Goal: Task Accomplishment & Management: Use online tool/utility

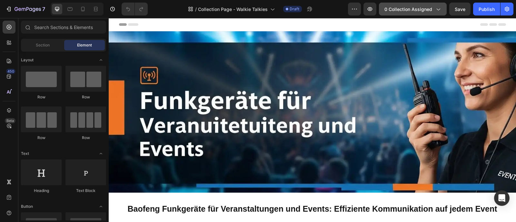
click at [443, 13] on button "0 collection assigned" at bounding box center [413, 9] width 68 height 13
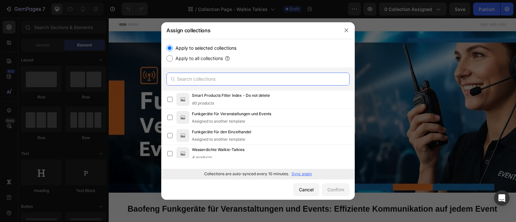
click at [215, 78] on input "text" at bounding box center [257, 78] width 183 height 13
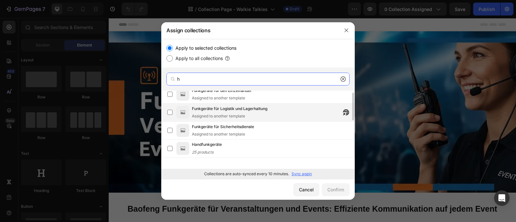
scroll to position [6, 0]
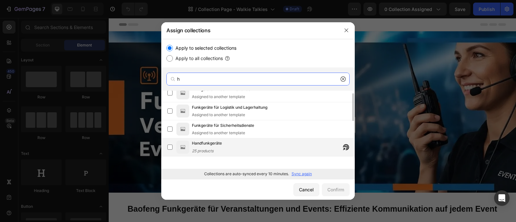
type input "h"
click at [225, 143] on div "Handfunkgeräte 25 products" at bounding box center [273, 147] width 162 height 14
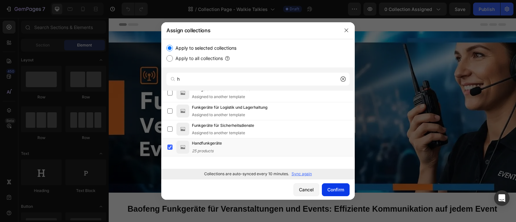
click at [336, 190] on div "Confirm" at bounding box center [335, 189] width 17 height 7
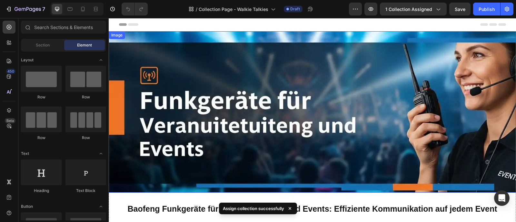
click at [346, 117] on img at bounding box center [312, 111] width 407 height 161
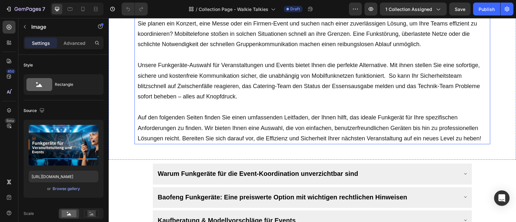
scroll to position [252, 0]
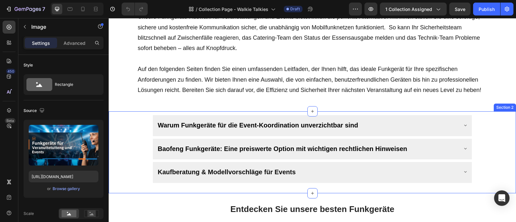
click at [478, 133] on div "Warum Funkgeräte für die Event-Koordination unverzichtbar sind Baofeng Funkgerä…" at bounding box center [311, 148] width 391 height 67
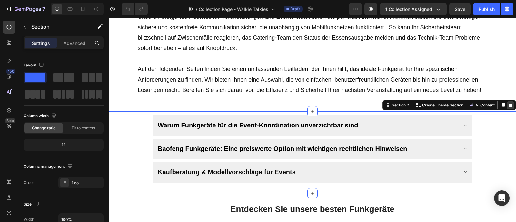
click at [508, 107] on icon at bounding box center [510, 105] width 4 height 5
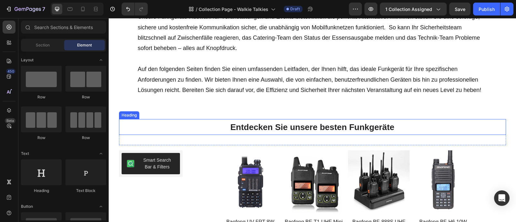
click at [392, 135] on h2 "Entdecken Sie unsere besten Funkgeräte" at bounding box center [312, 127] width 387 height 16
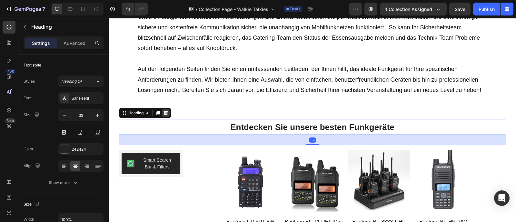
click at [164, 115] on icon at bounding box center [165, 113] width 4 height 5
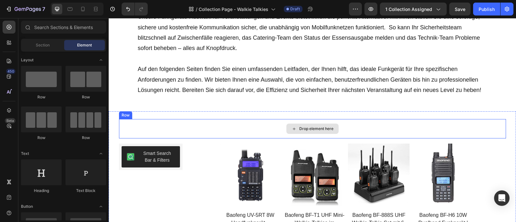
click at [169, 135] on div "Drop element here" at bounding box center [312, 128] width 387 height 19
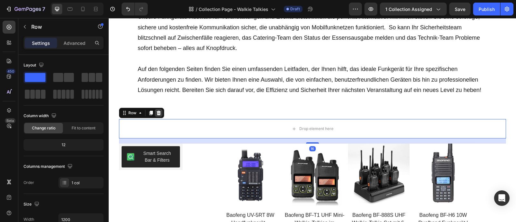
click at [157, 115] on icon at bounding box center [158, 112] width 5 height 5
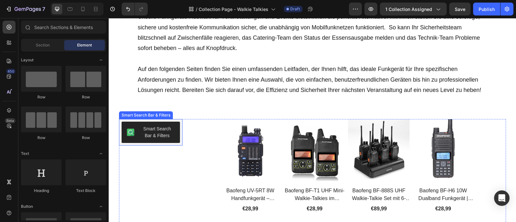
click at [159, 130] on div "Smart Search Bar & Filters" at bounding box center [150, 132] width 63 height 26
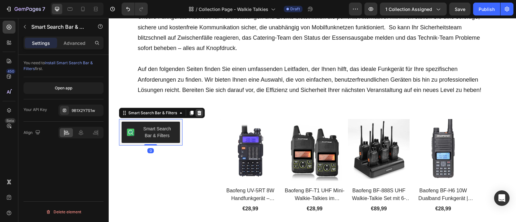
click at [197, 115] on icon at bounding box center [199, 113] width 4 height 5
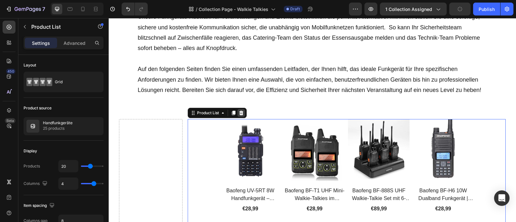
click at [239, 115] on icon at bounding box center [241, 113] width 4 height 5
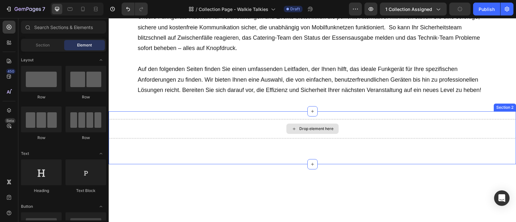
click at [192, 131] on div "Drop element here" at bounding box center [312, 128] width 407 height 19
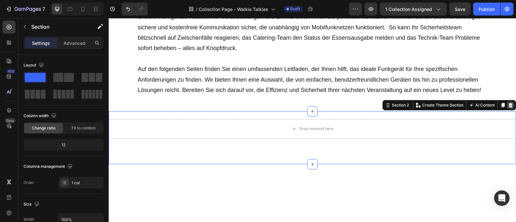
click at [508, 107] on icon at bounding box center [510, 105] width 4 height 5
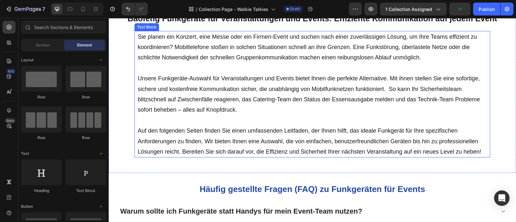
scroll to position [198, 0]
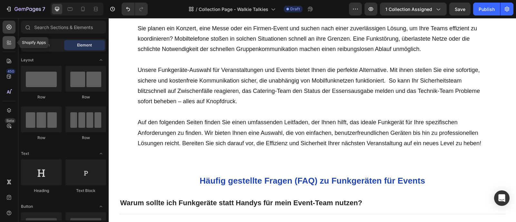
click at [11, 42] on icon at bounding box center [9, 42] width 6 height 6
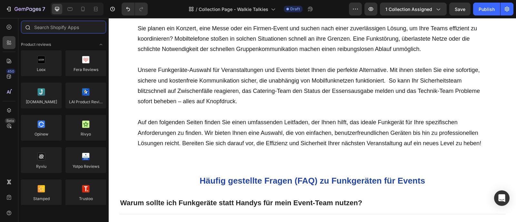
click at [59, 33] on input "text" at bounding box center [63, 27] width 85 height 13
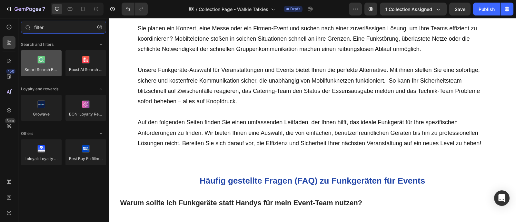
type input "filter"
click at [50, 63] on div at bounding box center [41, 63] width 41 height 26
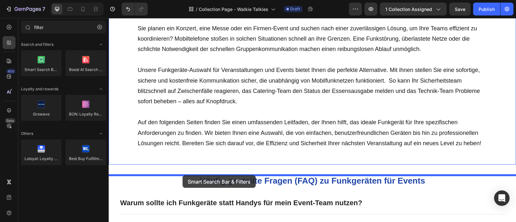
drag, startPoint x: 153, startPoint y: 82, endPoint x: 182, endPoint y: 175, distance: 97.2
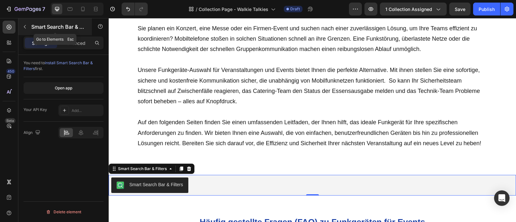
click at [26, 28] on icon "button" at bounding box center [24, 26] width 5 height 5
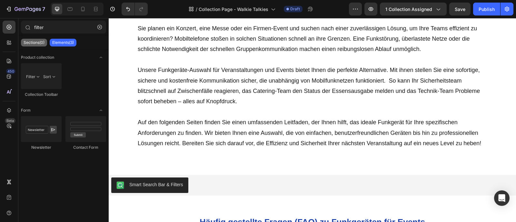
click at [28, 44] on p "Sections(0)" at bounding box center [34, 42] width 21 height 5
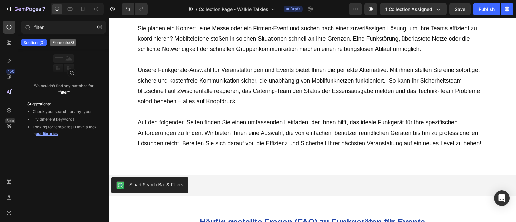
click at [65, 43] on p "Elements(3)" at bounding box center [63, 42] width 22 height 5
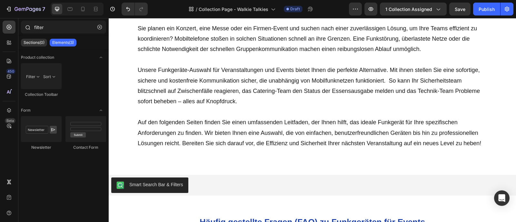
click at [42, 34] on div "filter" at bounding box center [63, 28] width 90 height 15
click at [47, 30] on input "filter" at bounding box center [63, 27] width 85 height 13
click at [10, 39] on icon at bounding box center [9, 42] width 6 height 6
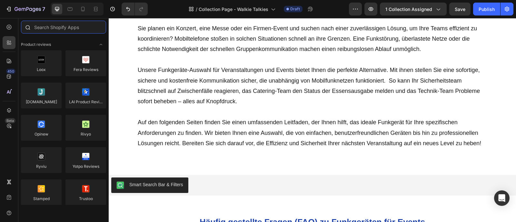
paste input "filter"
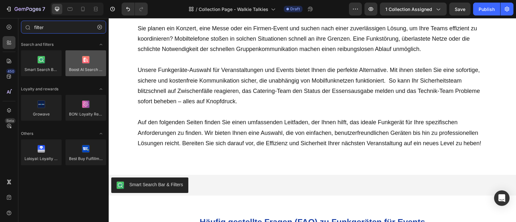
type input "filter"
click at [87, 55] on div at bounding box center [85, 63] width 41 height 26
click at [87, 65] on div at bounding box center [85, 63] width 41 height 26
click at [85, 61] on div at bounding box center [85, 63] width 41 height 26
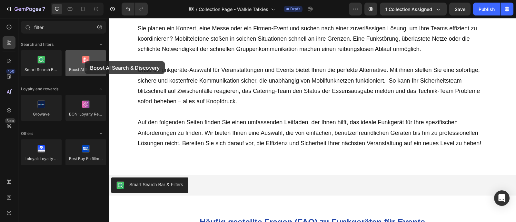
click at [85, 61] on div at bounding box center [85, 63] width 41 height 26
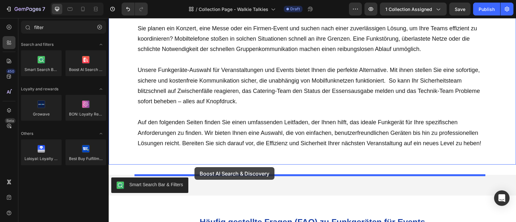
drag, startPoint x: 193, startPoint y: 79, endPoint x: 194, endPoint y: 167, distance: 87.6
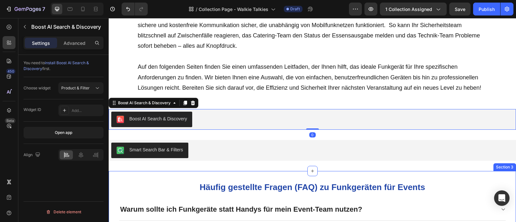
scroll to position [255, 0]
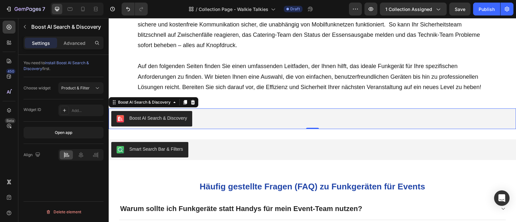
click at [180, 121] on div "Boost AI Search & Discovery" at bounding box center [158, 118] width 58 height 7
click at [69, 135] on div "Open app" at bounding box center [63, 133] width 17 height 6
click at [191, 104] on icon at bounding box center [193, 102] width 4 height 5
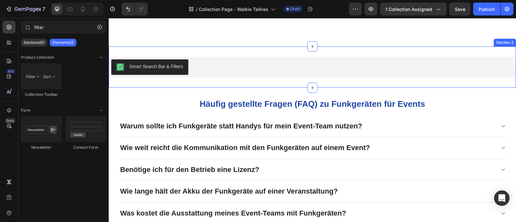
scroll to position [358, 0]
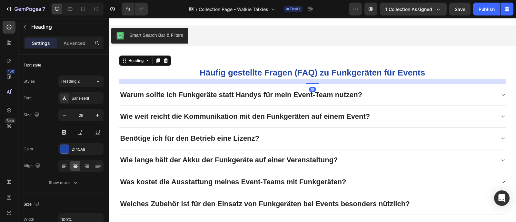
click at [355, 75] on strong "Häufig gestellte Fragen (FAQ) zu Funkgeräten für Events" at bounding box center [311, 73] width 225 height 10
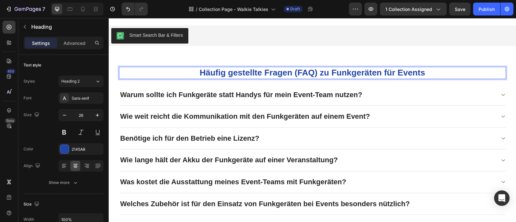
click at [374, 74] on strong "Häufig gestellte Fragen (FAQ) zu Funkgeräten für Events" at bounding box center [311, 73] width 225 height 10
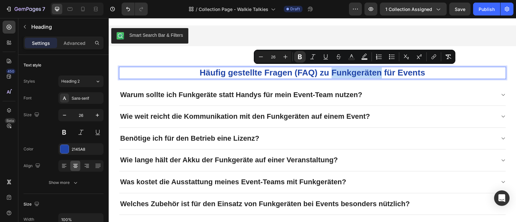
click at [374, 74] on strong "Häufig gestellte Fragen (FAQ) zu Funkgeräten für Events" at bounding box center [311, 73] width 225 height 10
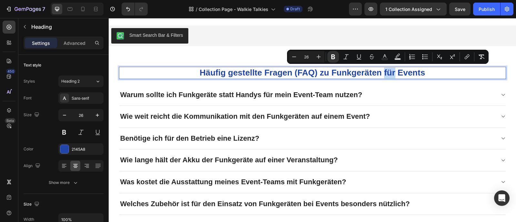
drag, startPoint x: 394, startPoint y: 73, endPoint x: 383, endPoint y: 74, distance: 11.3
click at [383, 74] on strong "Häufig gestellte Fragen (FAQ) zu Funkgeräten für Events" at bounding box center [311, 73] width 225 height 10
copy strong "für"
click at [325, 74] on strong "Häufig gestellte Fragen (FAQ) zu Funkgeräten für Events" at bounding box center [311, 73] width 225 height 10
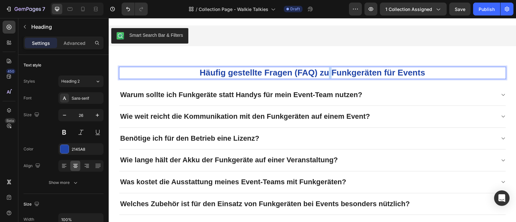
click at [325, 74] on strong "Häufig gestellte Fragen (FAQ) zu Funkgeräten für Events" at bounding box center [311, 73] width 225 height 10
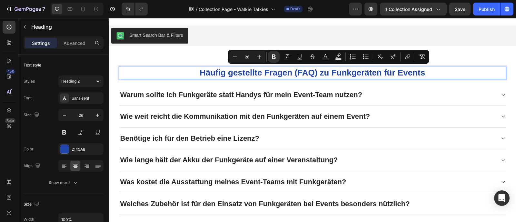
click at [323, 74] on strong "Häufig gestellte Fragen (FAQ) zu Funkgeräten für Events" at bounding box center [311, 73] width 225 height 10
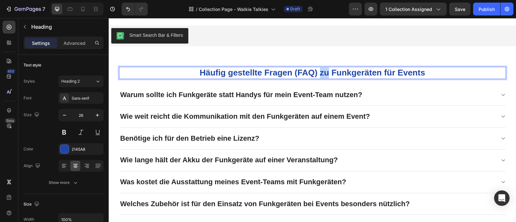
click at [323, 74] on strong "Häufig gestellte Fragen (FAQ) zu Funkgeräten für Events" at bounding box center [311, 73] width 225 height 10
drag, startPoint x: 379, startPoint y: 74, endPoint x: 454, endPoint y: 75, distance: 74.4
click at [454, 75] on p "Häufig gestellte Fragen (FAQ) für Funkgeräten für Events" at bounding box center [312, 72] width 385 height 11
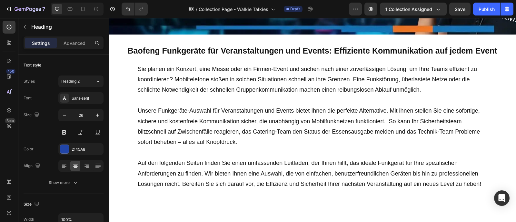
scroll to position [38, 0]
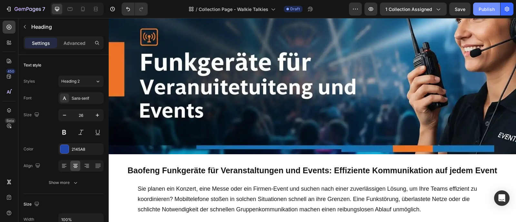
click at [490, 11] on div "Publish" at bounding box center [486, 9] width 16 height 7
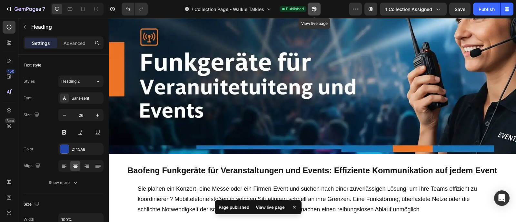
click at [311, 10] on icon "button" at bounding box center [314, 9] width 6 height 6
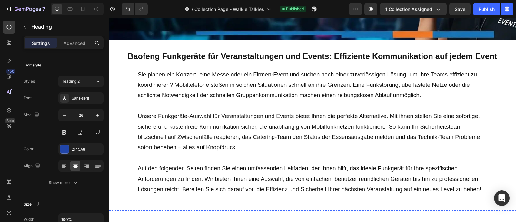
scroll to position [255, 0]
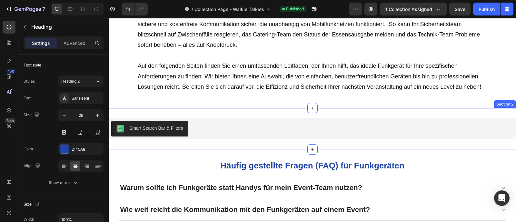
click at [211, 120] on div "Smart Search Bar & Filters Smart Search Bar & Filters Section 2" at bounding box center [312, 128] width 407 height 41
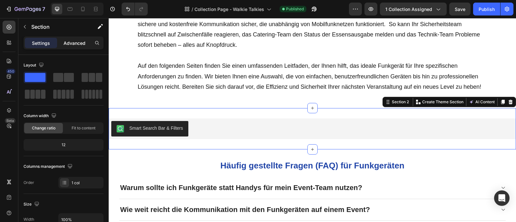
click at [81, 45] on p "Advanced" at bounding box center [74, 43] width 22 height 7
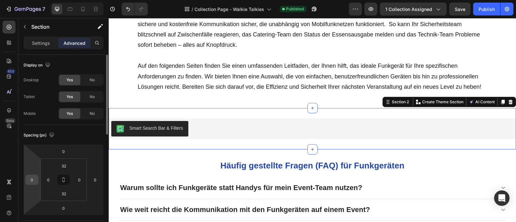
click at [35, 179] on input "0" at bounding box center [32, 180] width 10 height 10
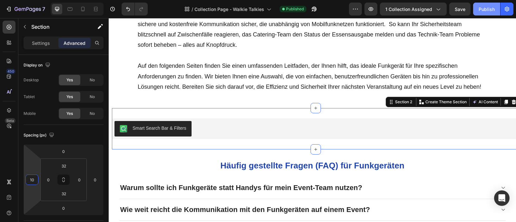
type input "10"
click at [479, 12] on div "Publish" at bounding box center [486, 9] width 16 height 7
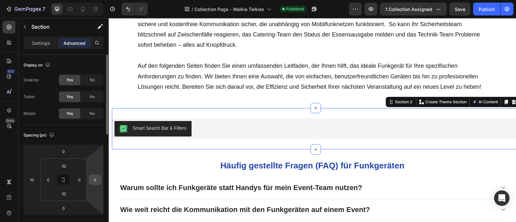
click at [97, 179] on input "0" at bounding box center [95, 180] width 10 height 10
type input "5"
click at [485, 10] on div "Publish" at bounding box center [486, 9] width 16 height 7
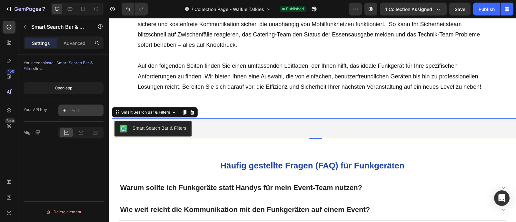
click at [87, 112] on div "Add..." at bounding box center [87, 111] width 30 height 6
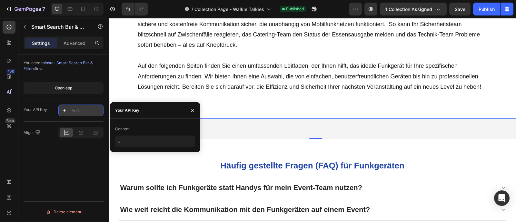
click at [87, 112] on div "Add..." at bounding box center [87, 111] width 30 height 6
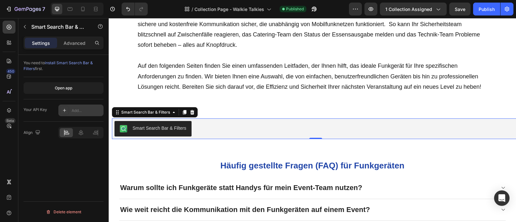
click at [87, 112] on div "Add..." at bounding box center [87, 111] width 30 height 6
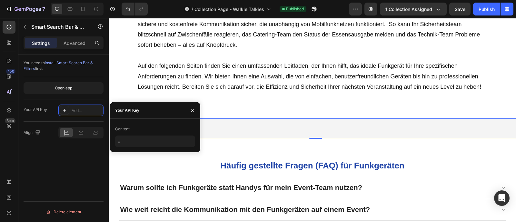
click at [127, 134] on div "Content" at bounding box center [155, 135] width 80 height 23
click at [128, 140] on input "text" at bounding box center [155, 141] width 80 height 12
paste input "9B1X2Y7S1w"
type input "9B1X2Y7S1w"
click at [488, 14] on button "Publish" at bounding box center [486, 9] width 27 height 13
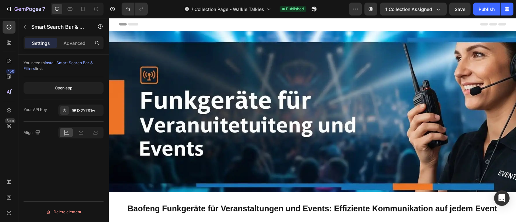
scroll to position [0, 0]
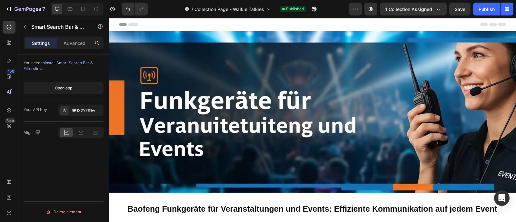
click at [292, 137] on img at bounding box center [312, 111] width 407 height 161
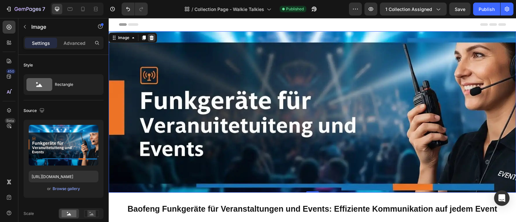
click at [153, 38] on icon at bounding box center [151, 37] width 5 height 5
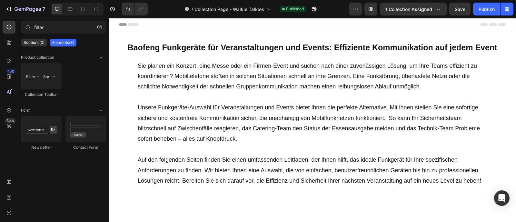
click at [181, 49] on h2 "Baofeng Funkgeräte für Veranstaltungen und Events: Effiziente Kommunikation auf…" at bounding box center [312, 48] width 407 height 12
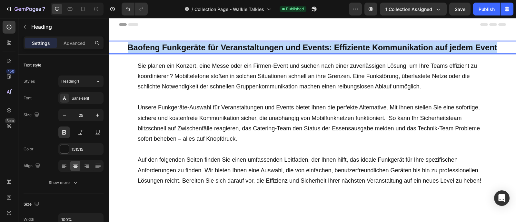
click at [181, 49] on p "Baofeng Funkgeräte für Veranstaltungen und Events: Effiziente Kommunikation auf…" at bounding box center [312, 47] width 406 height 11
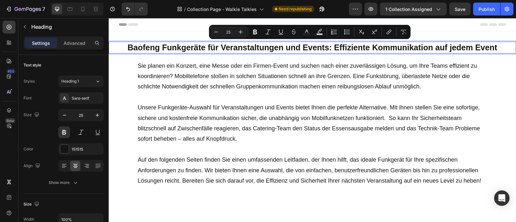
click at [194, 48] on p "Baofeng Funkgeräte für Veranstaltungen und Events: Effiziente Kommunikation auf…" at bounding box center [312, 47] width 406 height 11
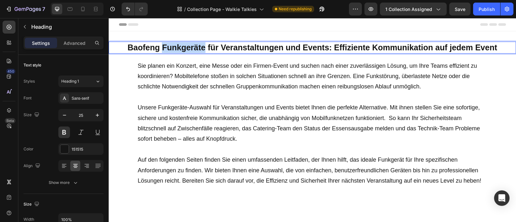
click at [194, 48] on p "Baofeng Funkgeräte für Veranstaltungen und Events: Effiziente Kommunikation auf…" at bounding box center [312, 47] width 406 height 11
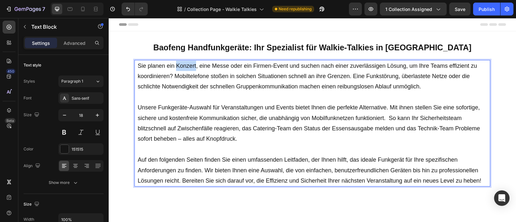
click at [196, 69] on p "Sie planen ein Konzert, eine Messe oder ein Firmen-Event und suchen nach einer …" at bounding box center [312, 76] width 349 height 31
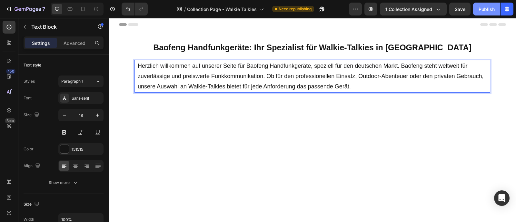
click at [486, 5] on button "Publish" at bounding box center [486, 9] width 27 height 13
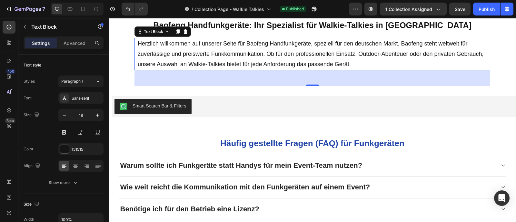
scroll to position [52, 0]
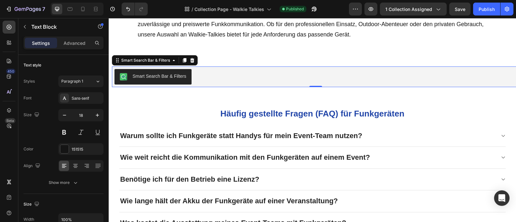
click at [210, 80] on div "Smart Search Bar & Filters" at bounding box center [315, 76] width 402 height 15
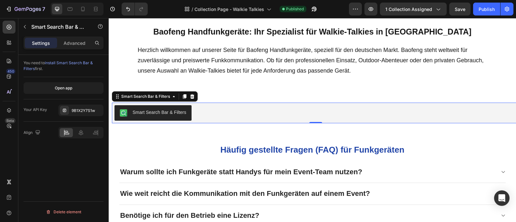
scroll to position [8, 0]
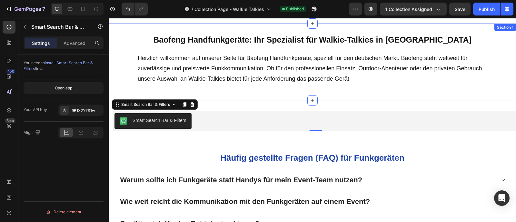
click at [229, 89] on div "Baofeng Handfunkgeräte: Ihr Spezialist für Walkie-Talkies in [GEOGRAPHIC_DATA] …" at bounding box center [312, 62] width 407 height 77
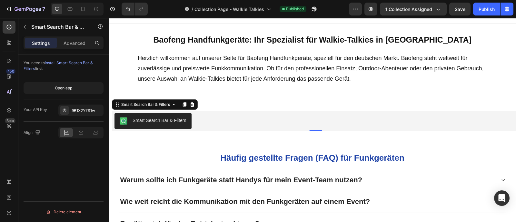
click at [184, 113] on button "Smart Search Bar & Filters" at bounding box center [152, 120] width 77 height 15
click at [25, 28] on icon "button" at bounding box center [25, 27] width 2 height 4
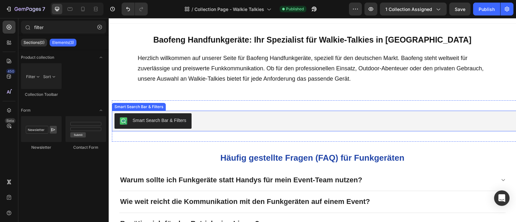
click at [220, 117] on div "Smart Search Bar & Filters" at bounding box center [315, 120] width 402 height 15
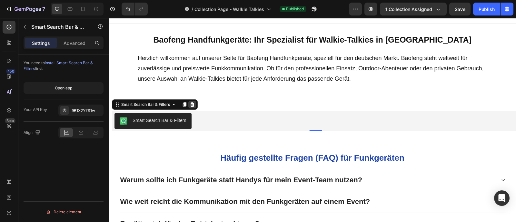
click at [189, 105] on icon at bounding box center [191, 104] width 5 height 5
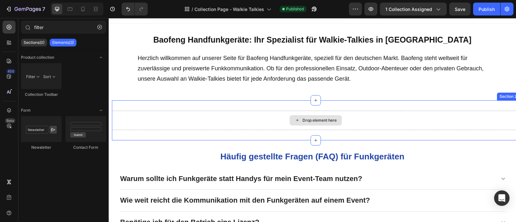
click at [271, 121] on div "Drop element here" at bounding box center [315, 120] width 407 height 19
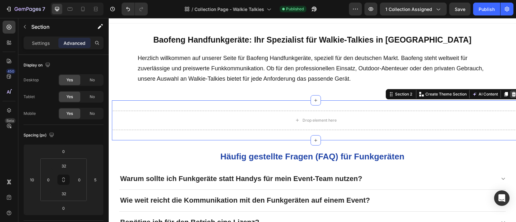
click at [509, 93] on div at bounding box center [513, 94] width 8 height 8
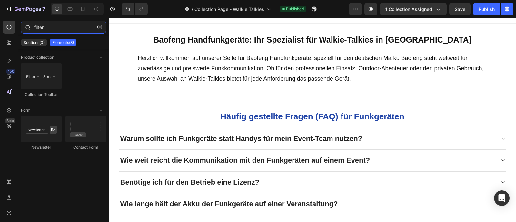
click at [44, 29] on input "filter" at bounding box center [63, 27] width 85 height 13
drag, startPoint x: 100, startPoint y: 28, endPoint x: 93, endPoint y: 38, distance: 12.0
click at [100, 28] on icon "button" at bounding box center [99, 27] width 5 height 5
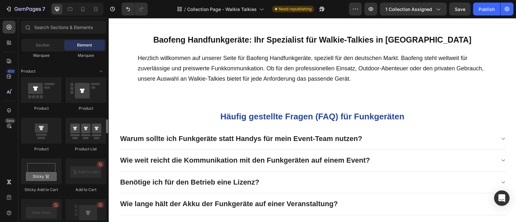
scroll to position [817, 0]
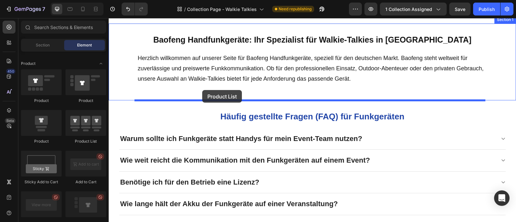
drag, startPoint x: 185, startPoint y: 132, endPoint x: 202, endPoint y: 90, distance: 45.8
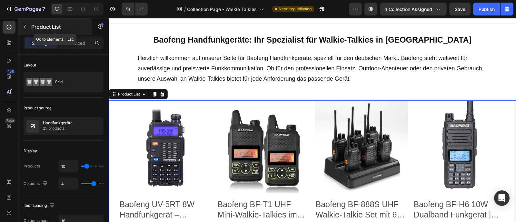
click at [26, 30] on button "button" at bounding box center [25, 27] width 10 height 10
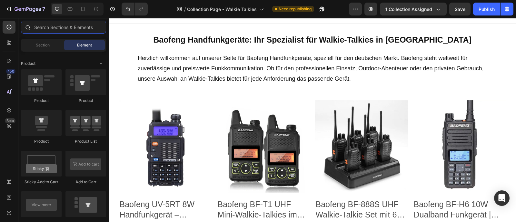
click at [54, 29] on input "text" at bounding box center [63, 27] width 85 height 13
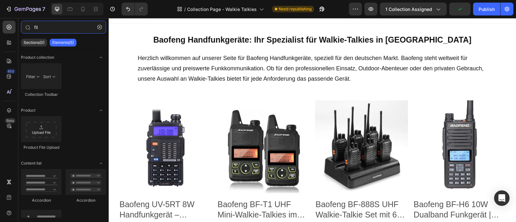
type input "fil"
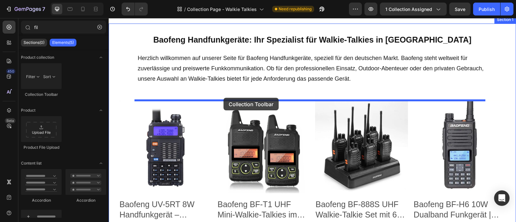
drag, startPoint x: 330, startPoint y: 111, endPoint x: 223, endPoint y: 98, distance: 107.8
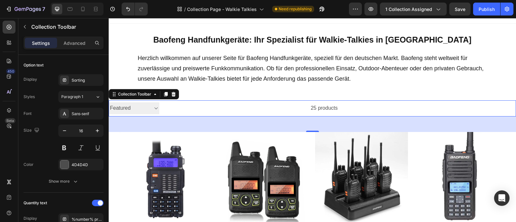
click at [183, 107] on div "25 products" at bounding box center [248, 108] width 178 height 16
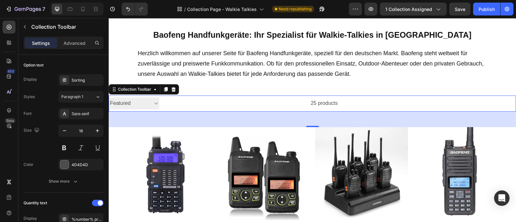
scroll to position [19, 0]
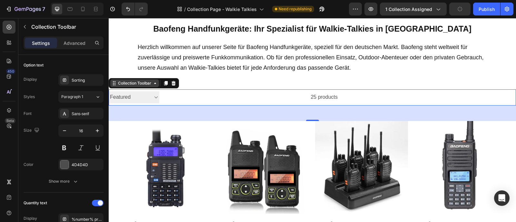
click at [131, 84] on div "Collection Toolbar" at bounding box center [135, 83] width 36 height 6
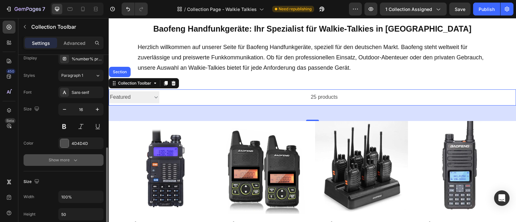
scroll to position [208, 0]
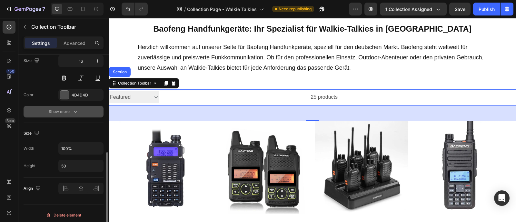
click at [79, 116] on button "Show more" at bounding box center [64, 112] width 80 height 12
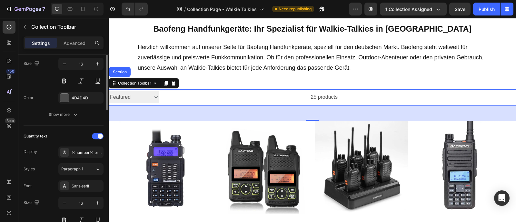
scroll to position [35, 0]
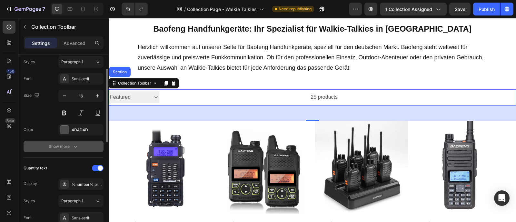
click at [74, 144] on icon "button" at bounding box center [75, 146] width 6 height 6
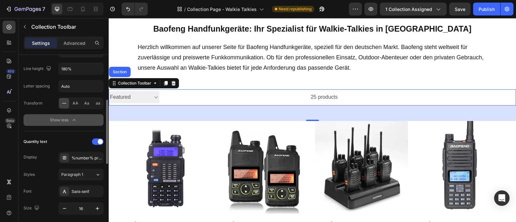
scroll to position [87, 0]
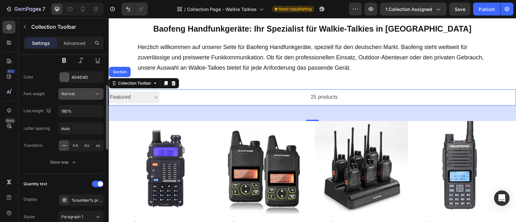
click at [93, 95] on div "Normal" at bounding box center [77, 94] width 33 height 6
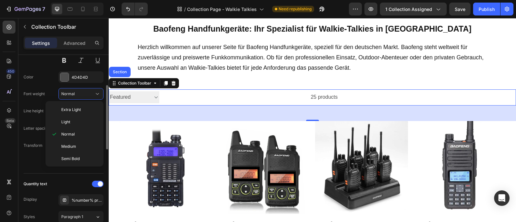
click at [35, 99] on div "Font weight Normal" at bounding box center [64, 94] width 80 height 12
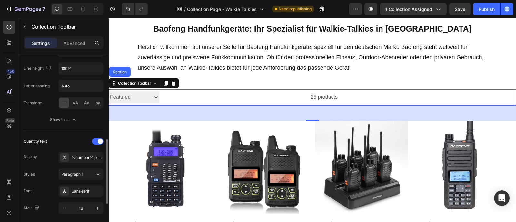
scroll to position [159, 0]
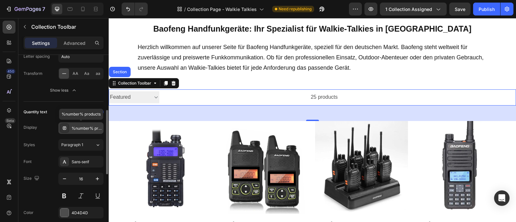
click at [64, 128] on icon at bounding box center [64, 127] width 5 height 5
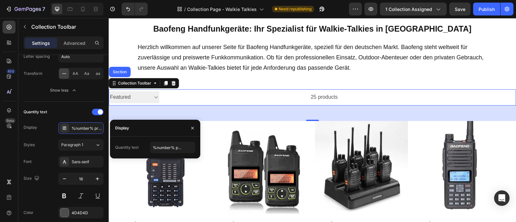
click at [151, 99] on select "Sorting Best selling Featured Alphabetically, A-Z Alphabetically, Z-A Price, lo…" at bounding box center [134, 97] width 51 height 12
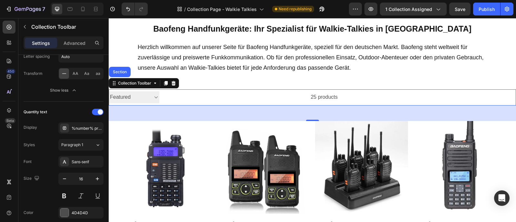
click at [159, 97] on select "Sorting Best selling Featured Alphabetically, A-Z Alphabetically, Z-A Price, lo…" at bounding box center [134, 97] width 51 height 12
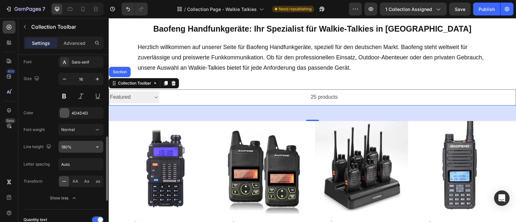
scroll to position [9, 0]
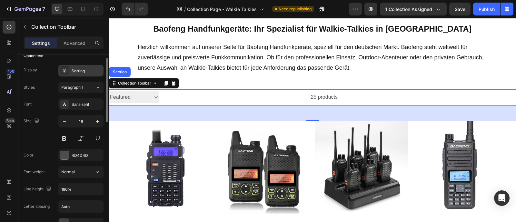
click at [86, 75] on div "Sorting" at bounding box center [80, 71] width 45 height 12
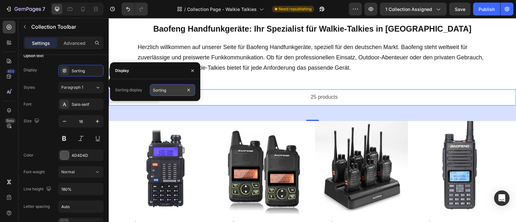
click at [177, 90] on input "Sorting" at bounding box center [172, 90] width 45 height 12
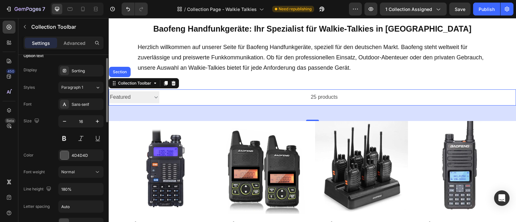
click at [44, 102] on div "Font Sans-serif" at bounding box center [64, 104] width 80 height 12
click at [114, 96] on select "Sorting Best selling Featured Alphabetically, A-Z Alphabetically, Z-A Price, lo…" at bounding box center [134, 97] width 51 height 12
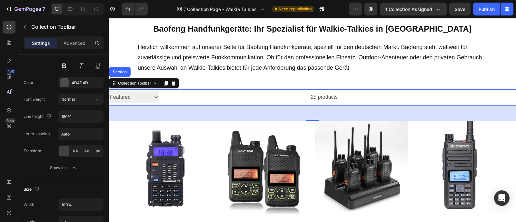
scroll to position [348, 0]
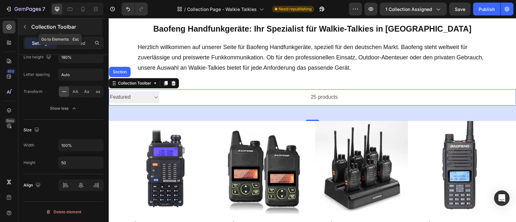
click at [24, 29] on icon "button" at bounding box center [24, 26] width 5 height 5
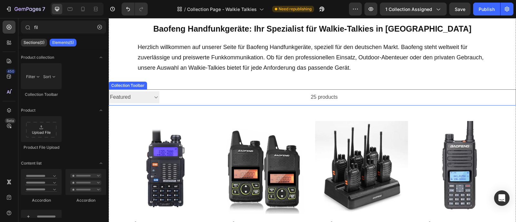
click at [229, 94] on div "25 products" at bounding box center [248, 97] width 178 height 16
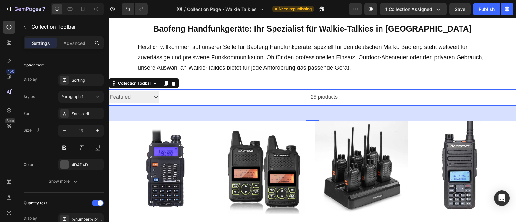
click at [155, 88] on div "Collection Toolbar" at bounding box center [144, 83] width 70 height 10
click at [156, 85] on icon at bounding box center [154, 83] width 5 height 5
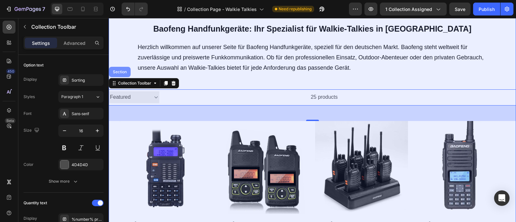
click at [122, 74] on div "Section" at bounding box center [120, 72] width 22 height 10
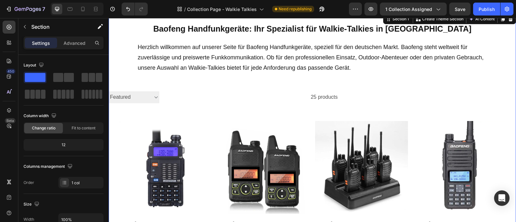
click at [211, 98] on div "25 products" at bounding box center [248, 97] width 178 height 16
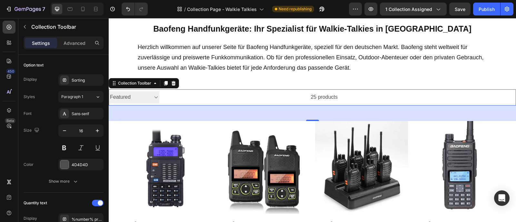
click at [238, 94] on div "25 products" at bounding box center [248, 97] width 178 height 16
click at [331, 96] on div "25 products" at bounding box center [248, 97] width 178 height 16
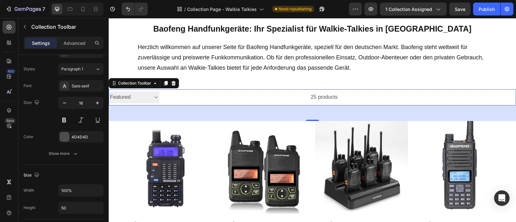
scroll to position [0, 0]
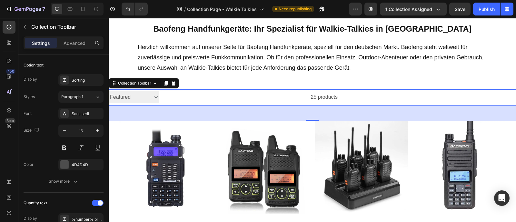
click at [192, 96] on div "25 products" at bounding box center [248, 97] width 178 height 16
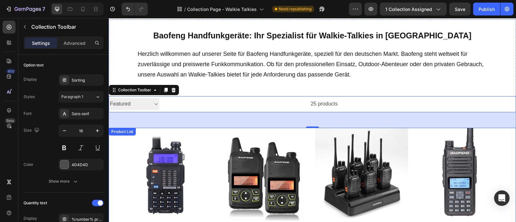
scroll to position [18, 0]
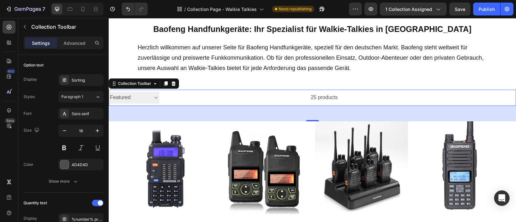
click at [245, 101] on div "25 products" at bounding box center [248, 98] width 178 height 16
click at [177, 85] on div at bounding box center [173, 84] width 8 height 8
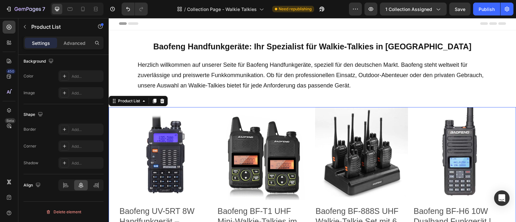
scroll to position [0, 0]
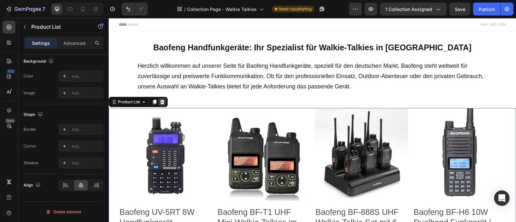
click at [163, 101] on icon at bounding box center [162, 102] width 4 height 5
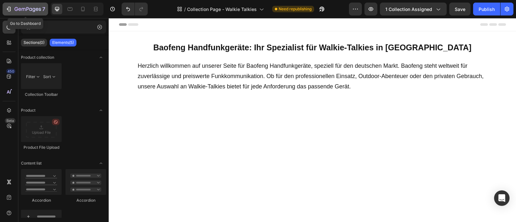
click at [13, 10] on div "7" at bounding box center [25, 9] width 40 height 8
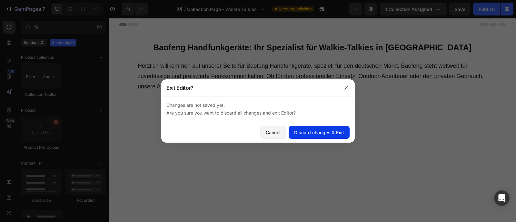
click at [310, 130] on div "Discard changes & Exit" at bounding box center [319, 132] width 50 height 7
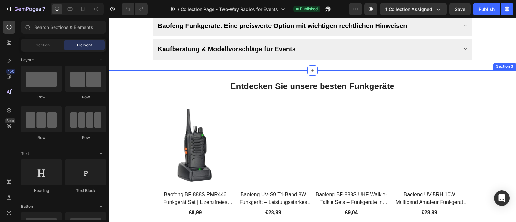
scroll to position [433, 0]
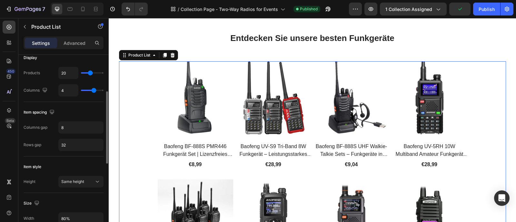
scroll to position [0, 0]
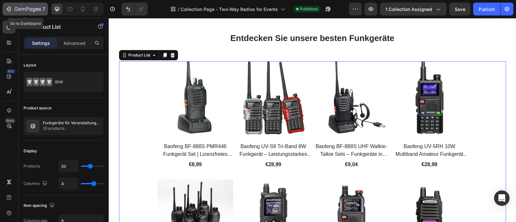
click at [10, 8] on icon "button" at bounding box center [9, 9] width 3 height 5
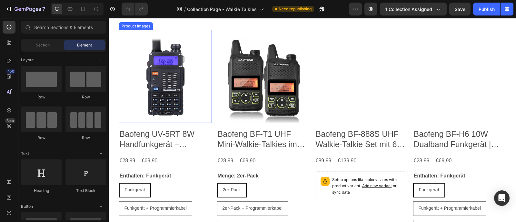
scroll to position [85, 0]
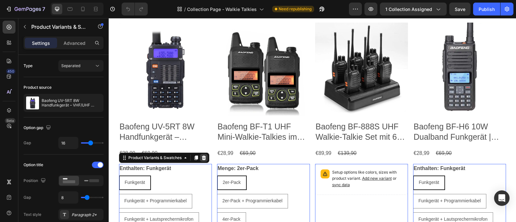
click at [202, 156] on icon at bounding box center [203, 157] width 4 height 5
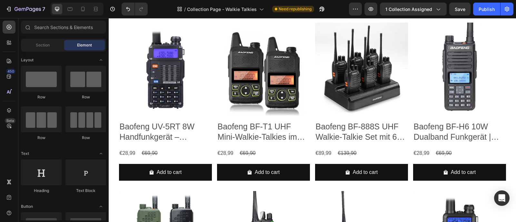
scroll to position [140, 0]
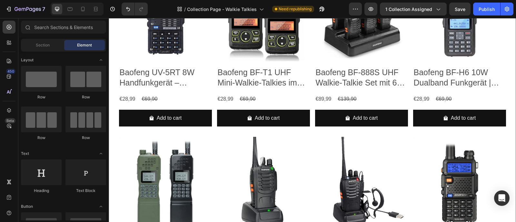
click at [211, 116] on div "Product Images Baofeng UV-5RT 8W Handfunkgerät – VHF/UHF Dualband Walkie Talkie…" at bounding box center [312, 218] width 387 height 500
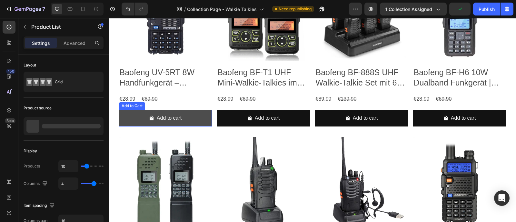
click at [201, 116] on button "Add to cart" at bounding box center [165, 118] width 93 height 17
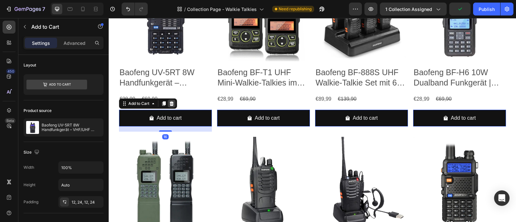
click at [169, 104] on icon at bounding box center [171, 103] width 4 height 5
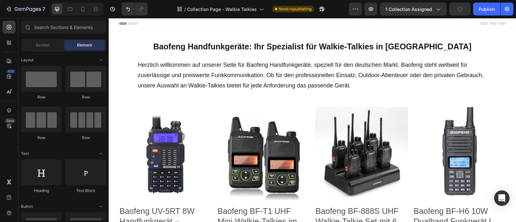
scroll to position [0, 0]
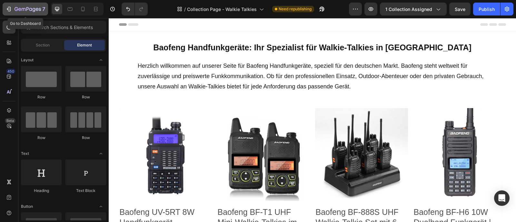
click at [5, 10] on button "7" at bounding box center [25, 9] width 45 height 13
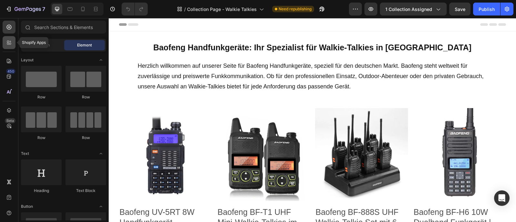
click at [7, 39] on icon at bounding box center [9, 42] width 6 height 6
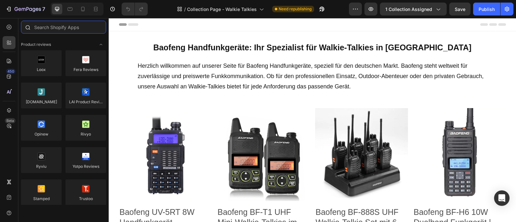
click at [82, 26] on input "text" at bounding box center [63, 27] width 85 height 13
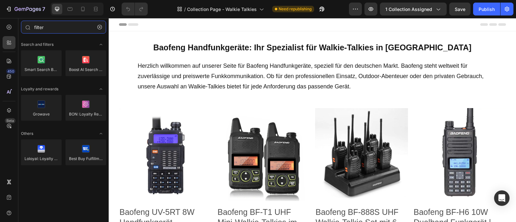
type input "filter"
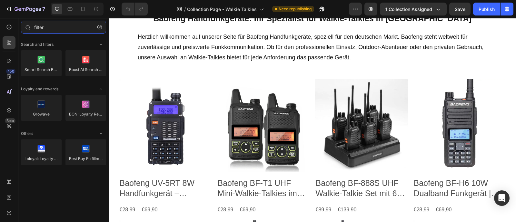
scroll to position [30, 0]
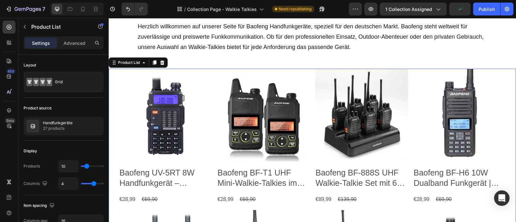
scroll to position [43, 0]
